Goal: Navigation & Orientation: Find specific page/section

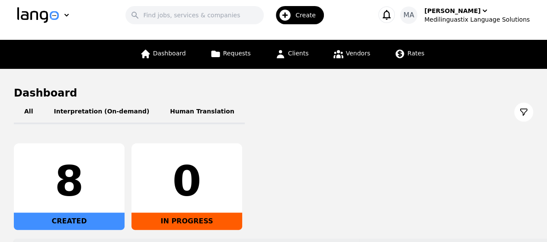
scroll to position [9, 0]
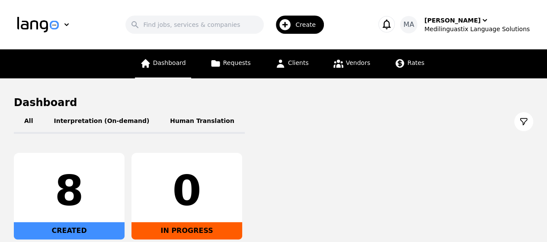
click at [170, 64] on span "Dashboard" at bounding box center [169, 62] width 33 height 7
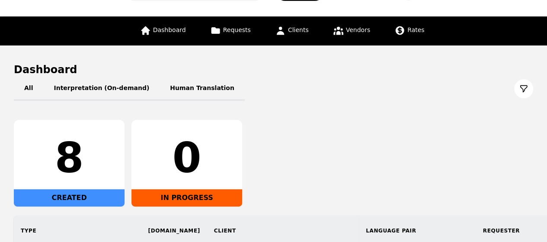
scroll to position [34, 0]
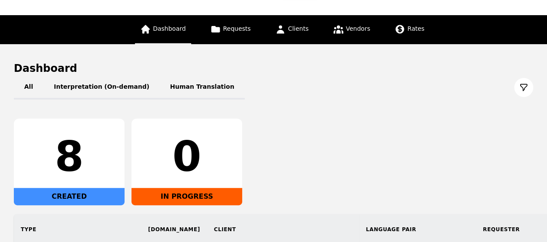
click at [174, 32] on span "Dashboard" at bounding box center [169, 28] width 33 height 7
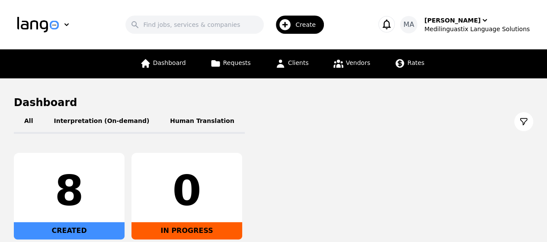
click at [294, 169] on div "8 CREATED 0 IN PROGRESS" at bounding box center [274, 196] width 520 height 87
click at [288, 215] on div "8 CREATED 0 IN PROGRESS" at bounding box center [274, 196] width 520 height 87
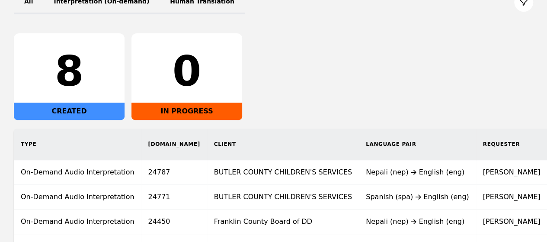
scroll to position [122, 0]
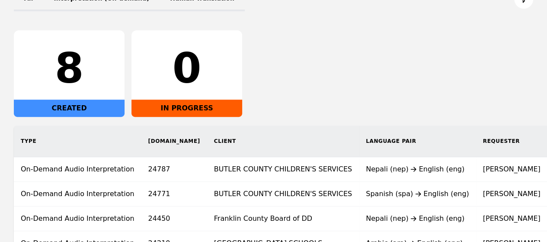
click at [470, 58] on div "8 CREATED 0 IN PROGRESS" at bounding box center [274, 73] width 520 height 87
